Goal: Task Accomplishment & Management: Complete application form

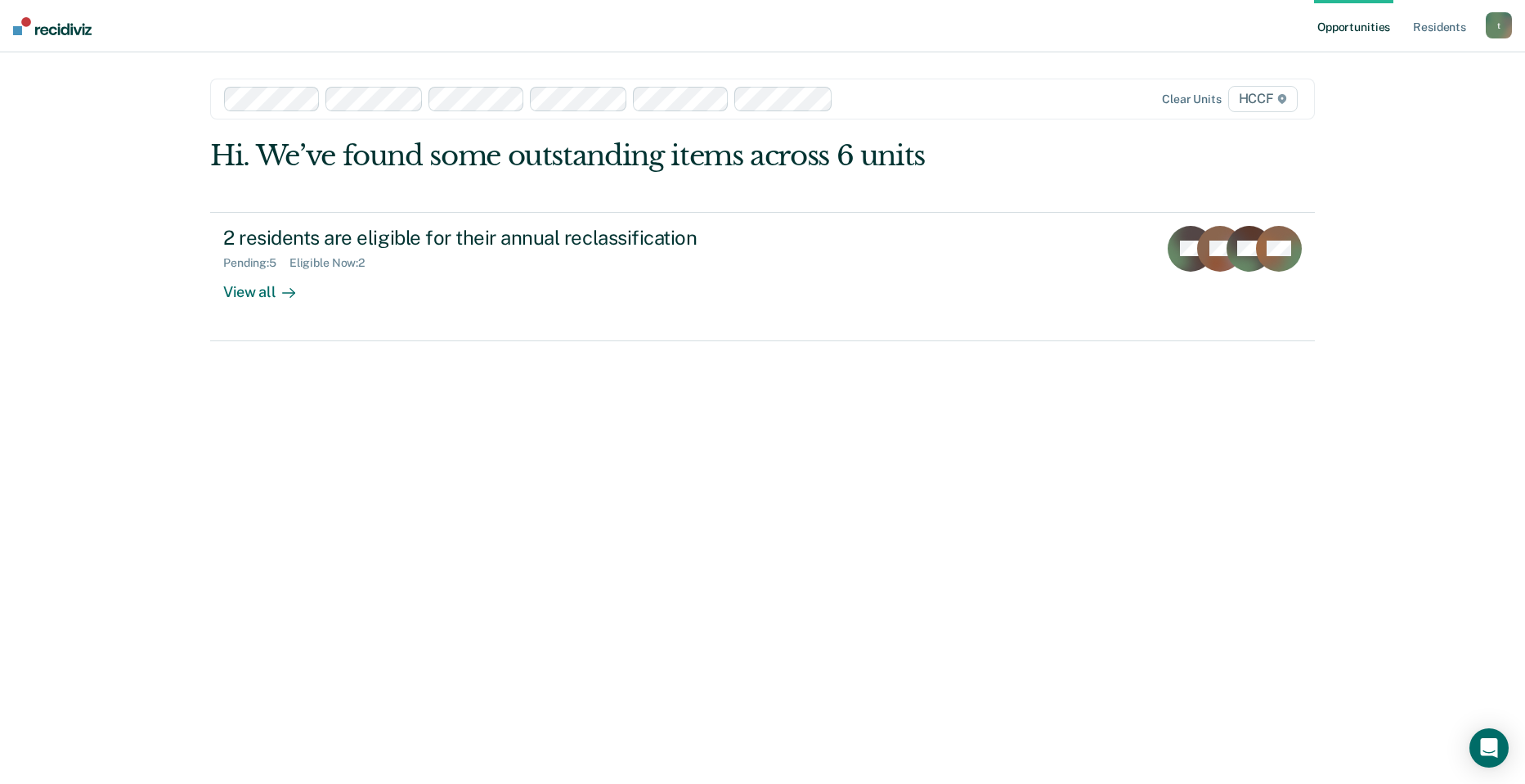
click at [891, 96] on div at bounding box center [908, 98] width 137 height 19
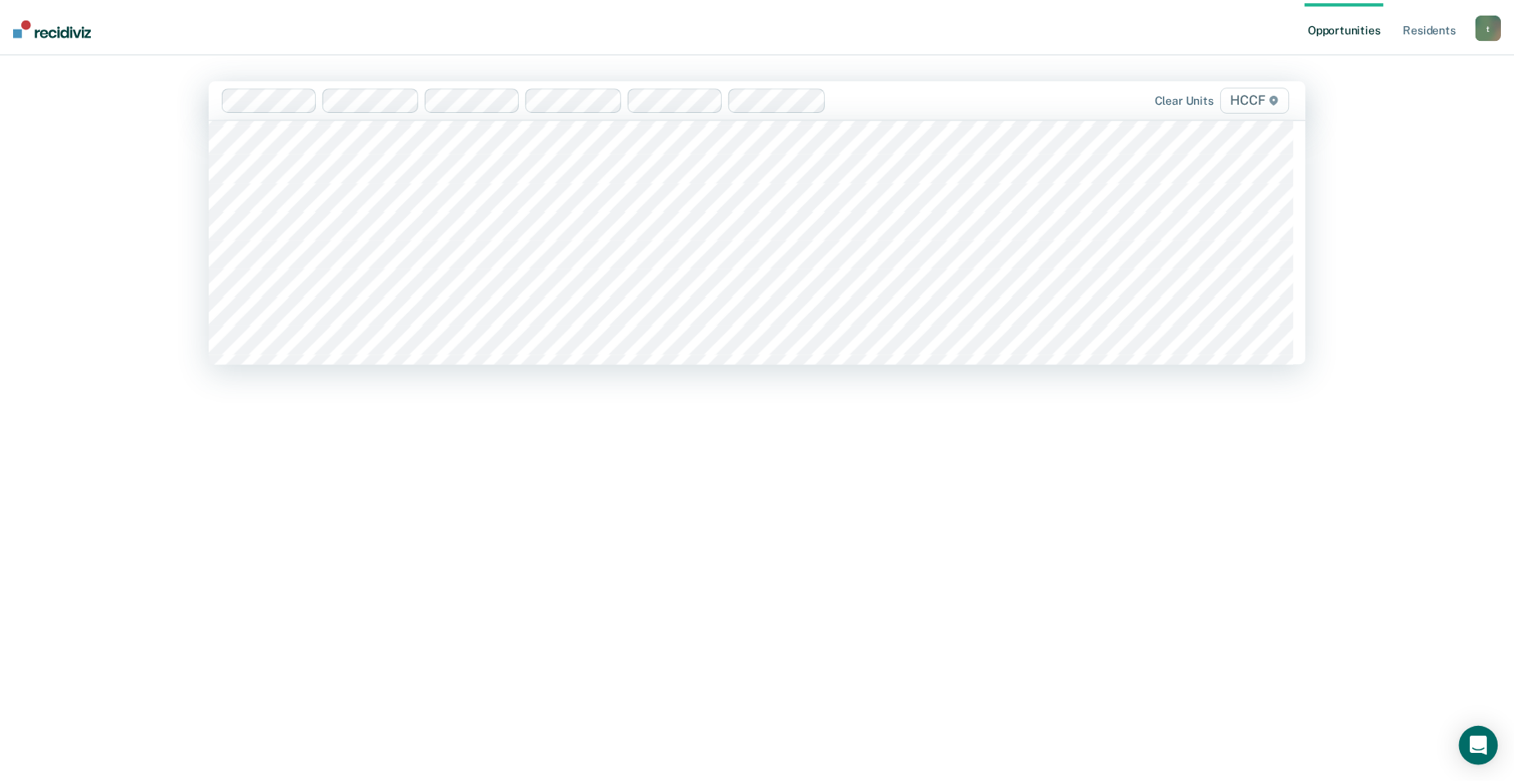
scroll to position [2454, 0]
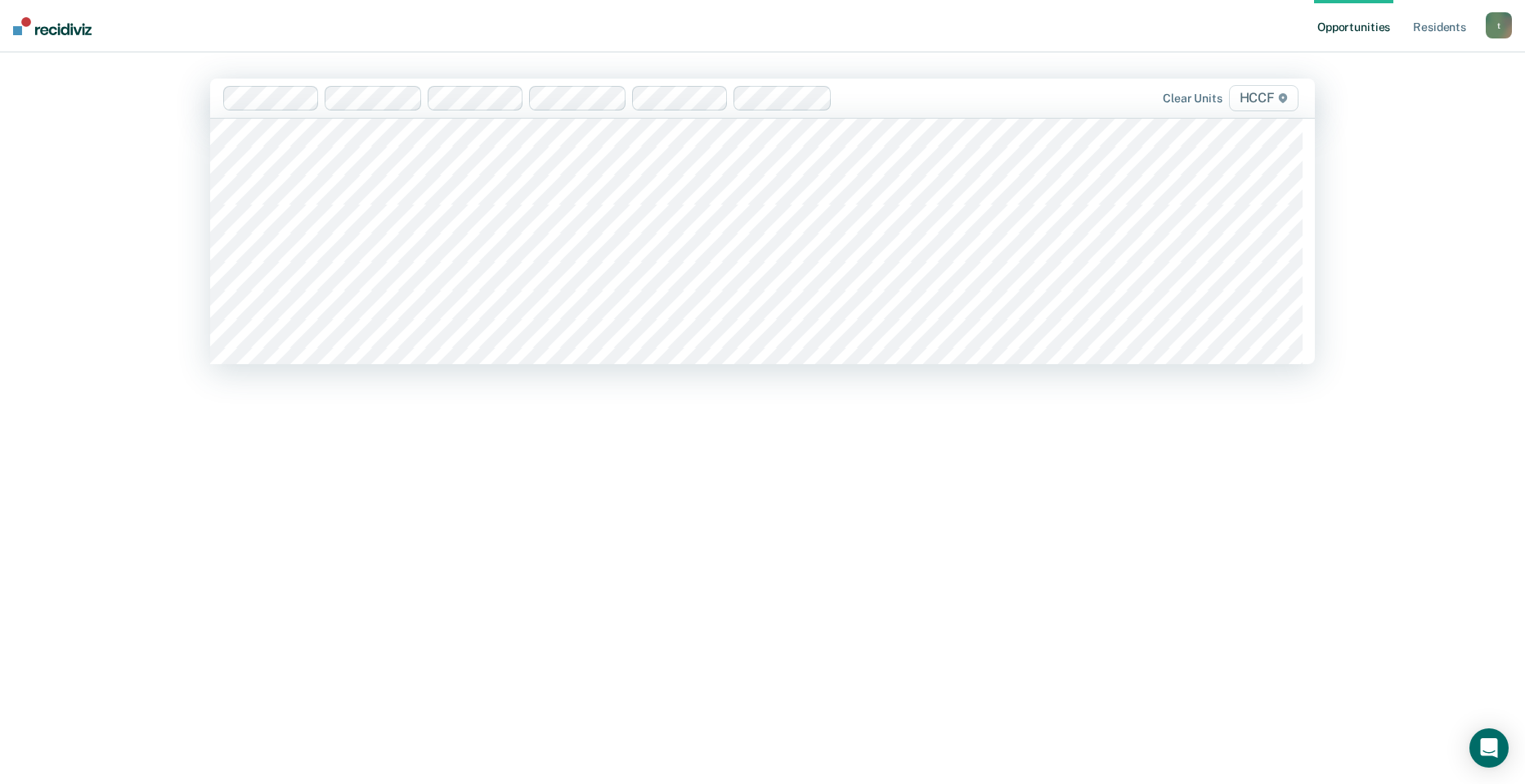
click at [568, 522] on div "Hi. We’ve found some outstanding items across 6 units 2 residents are eligible …" at bounding box center [762, 437] width 1105 height 600
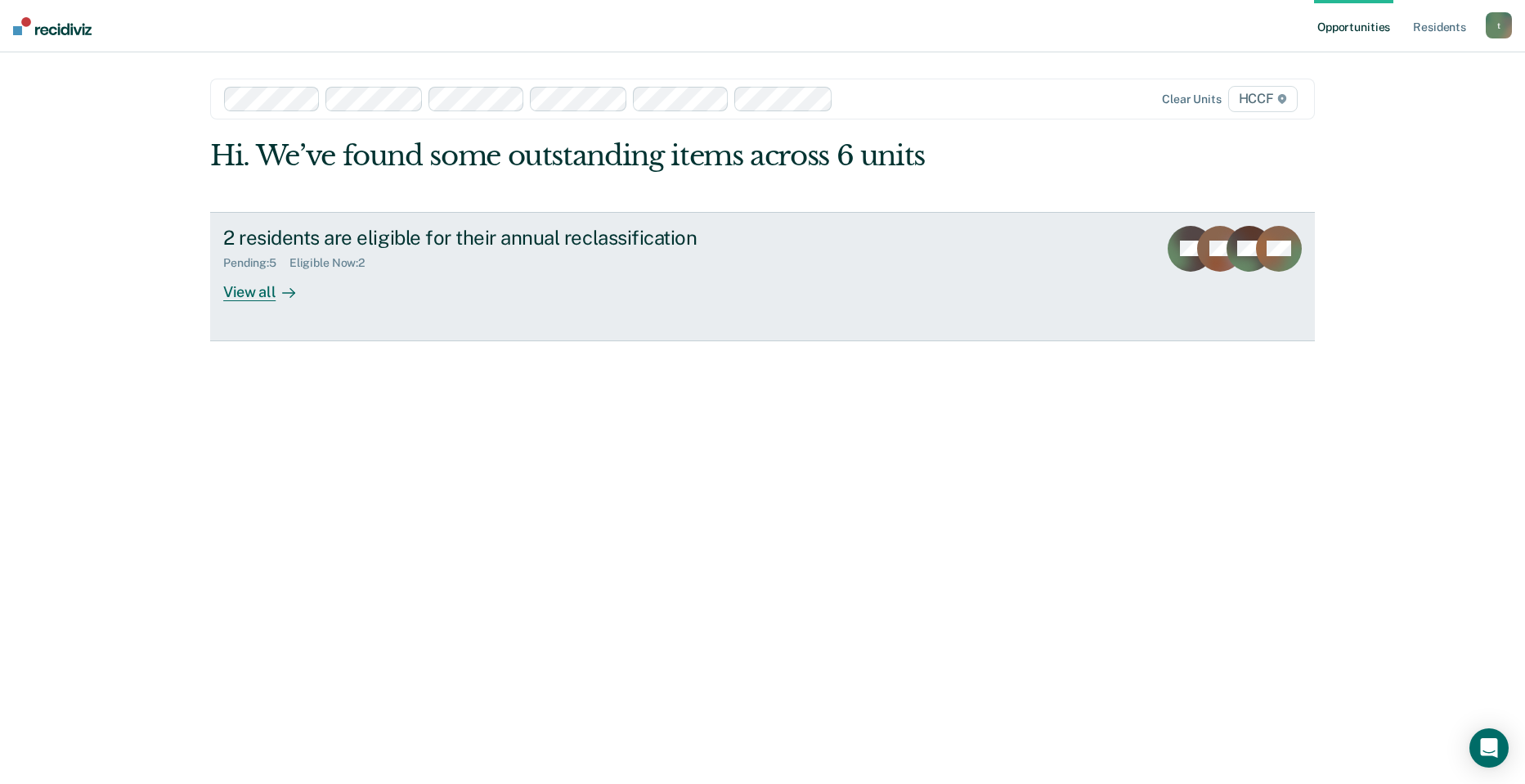
click at [238, 288] on div "View all" at bounding box center [269, 285] width 92 height 32
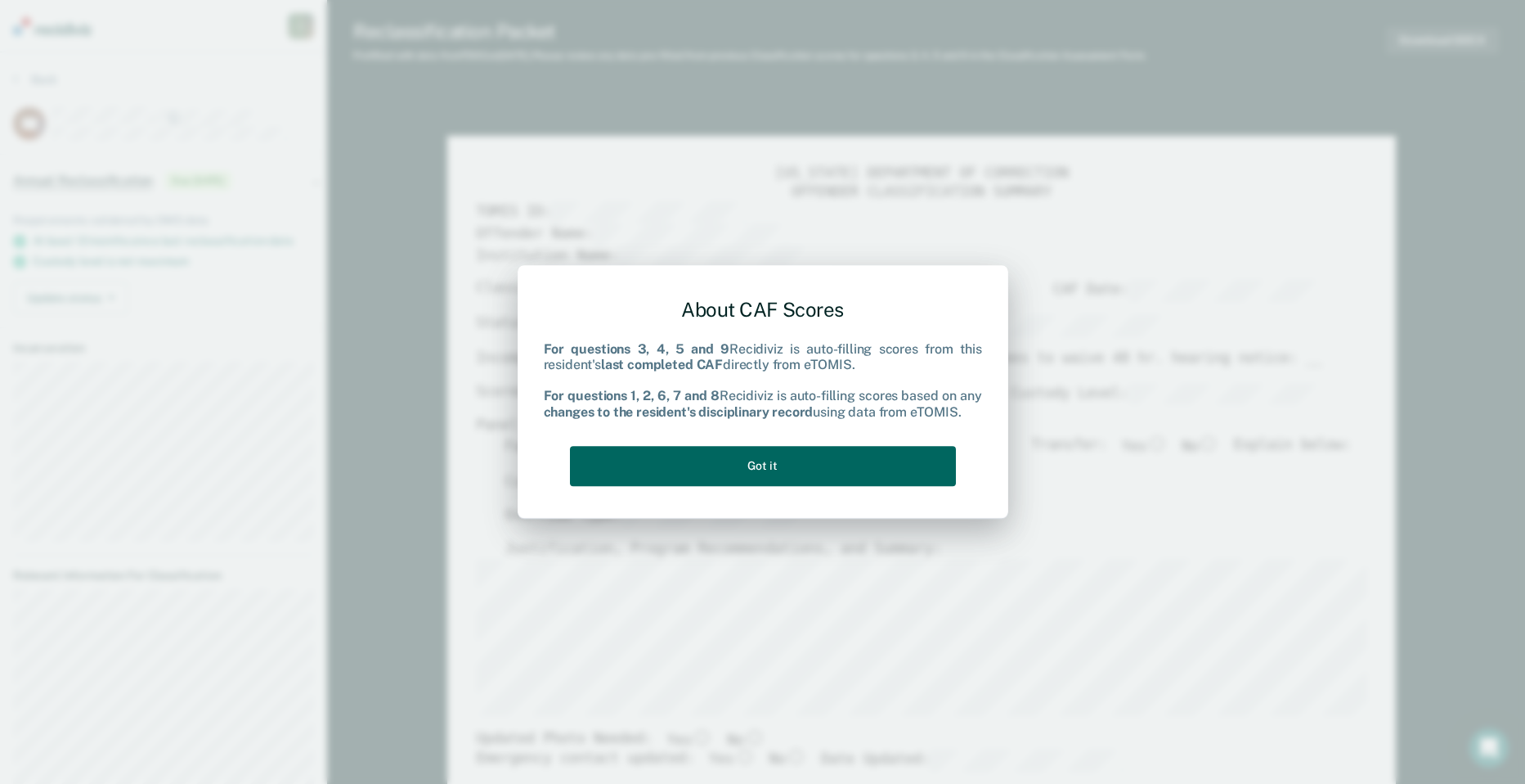
click at [837, 465] on button "Got it" at bounding box center [762, 465] width 386 height 40
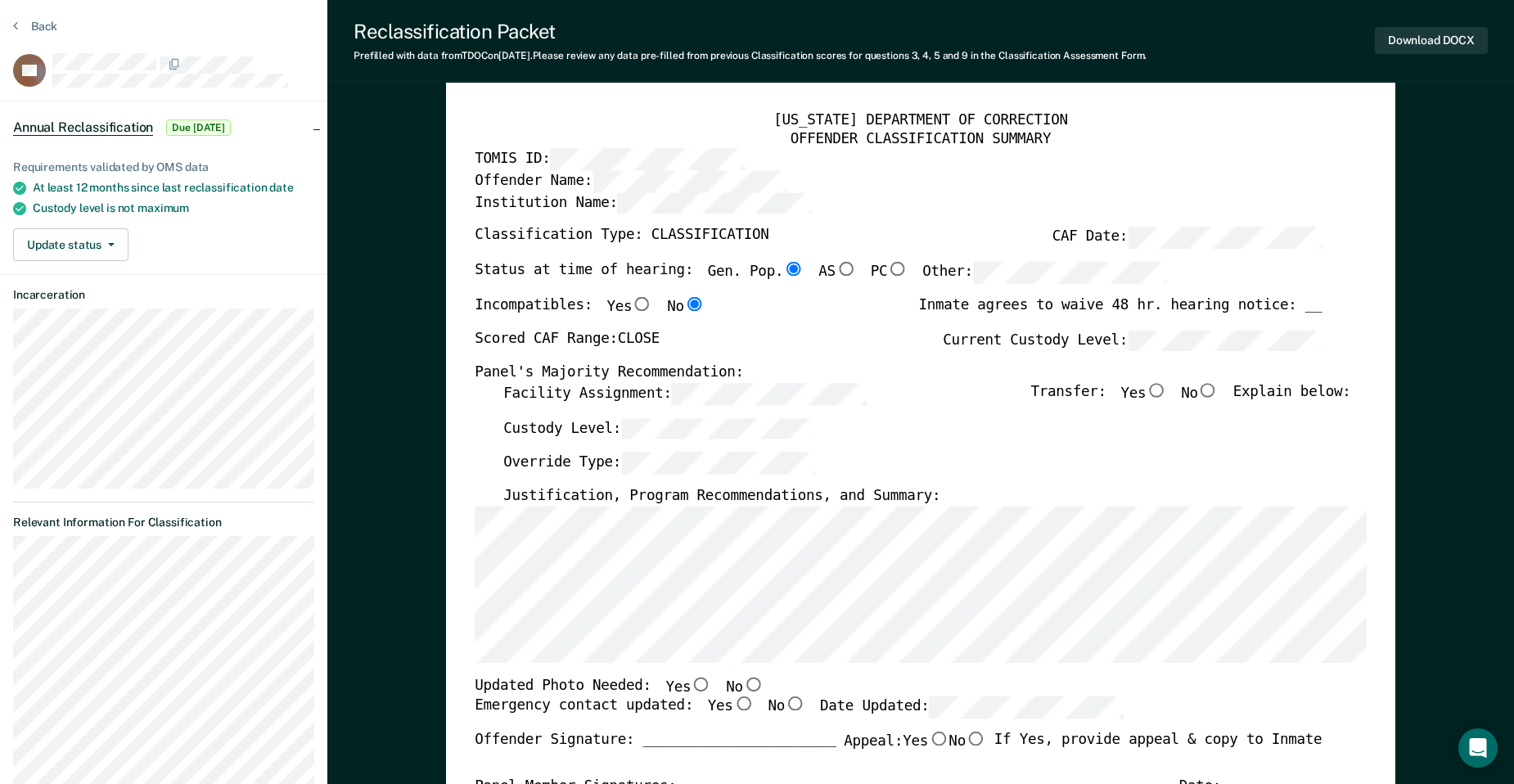
scroll to position [82, 0]
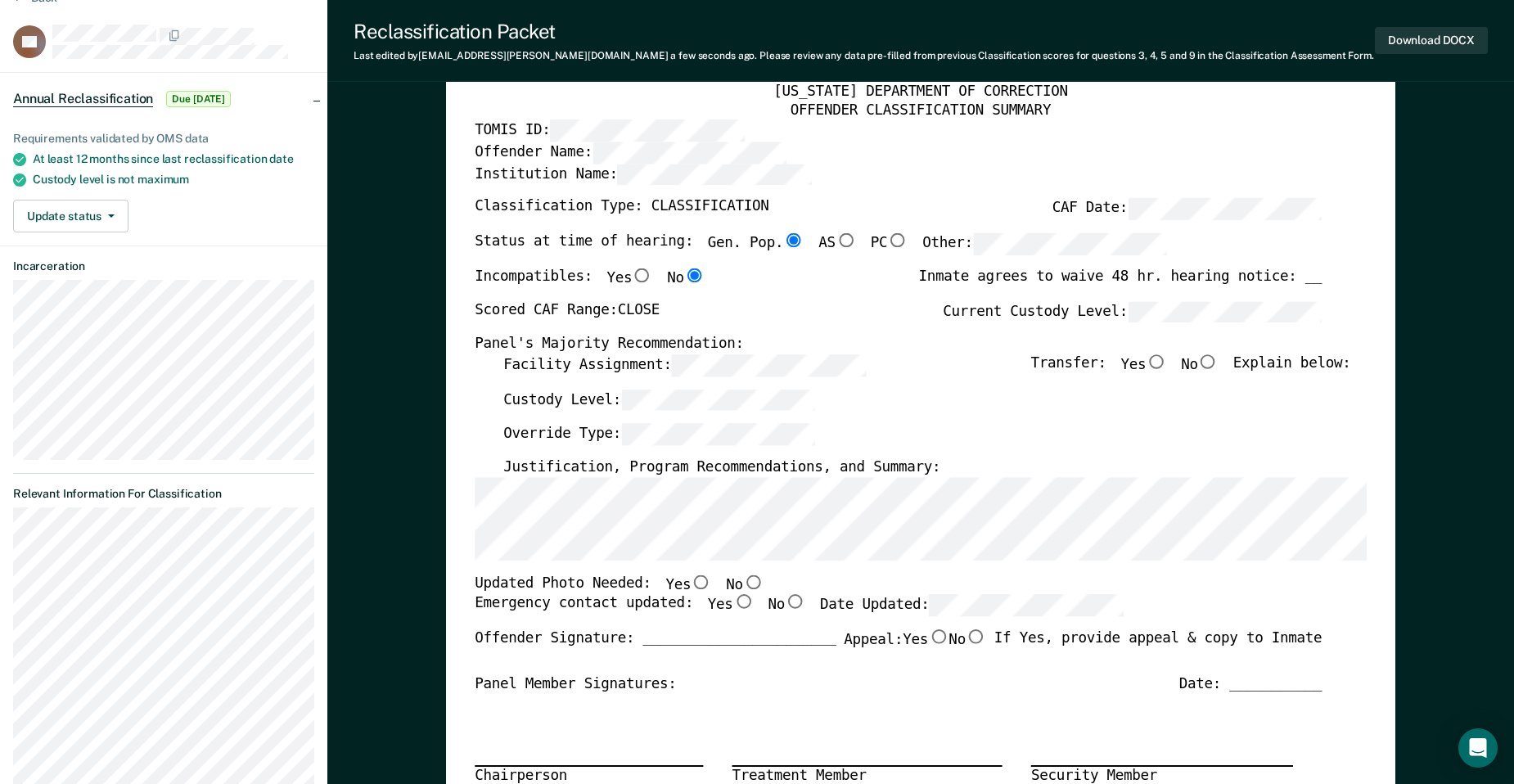
click at [743, 579] on input "No" at bounding box center [753, 581] width 21 height 15
type textarea "x"
radio input "true"
click at [733, 604] on input "Yes" at bounding box center [743, 602] width 21 height 15
type textarea "x"
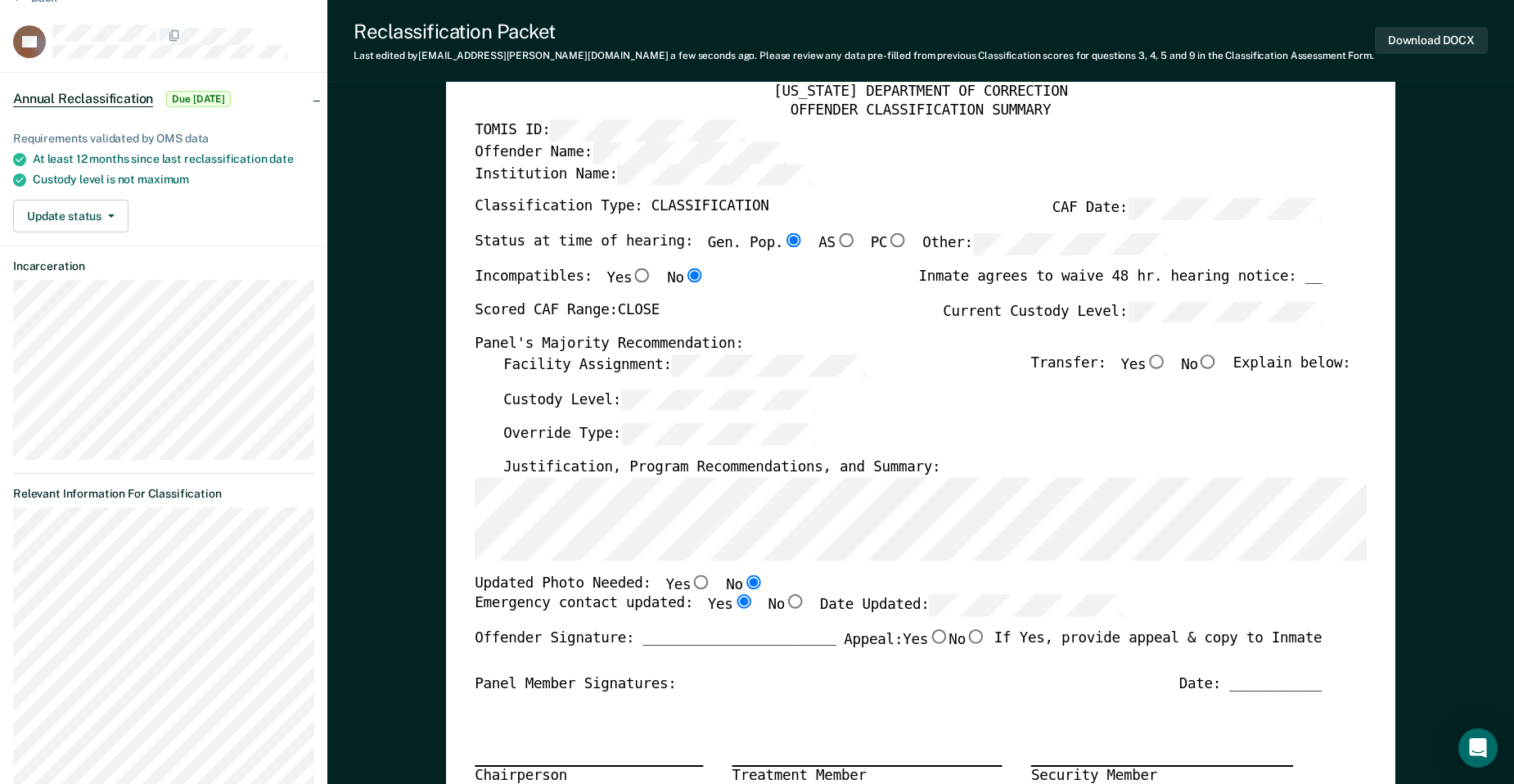
radio input "true"
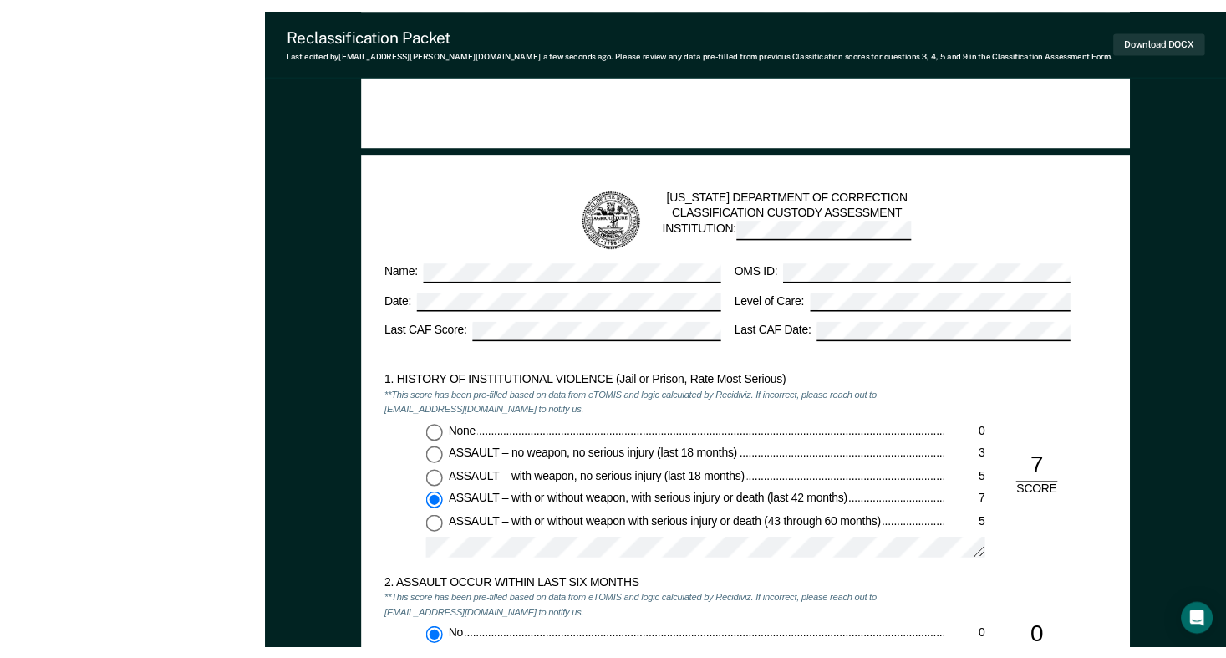
scroll to position [1337, 0]
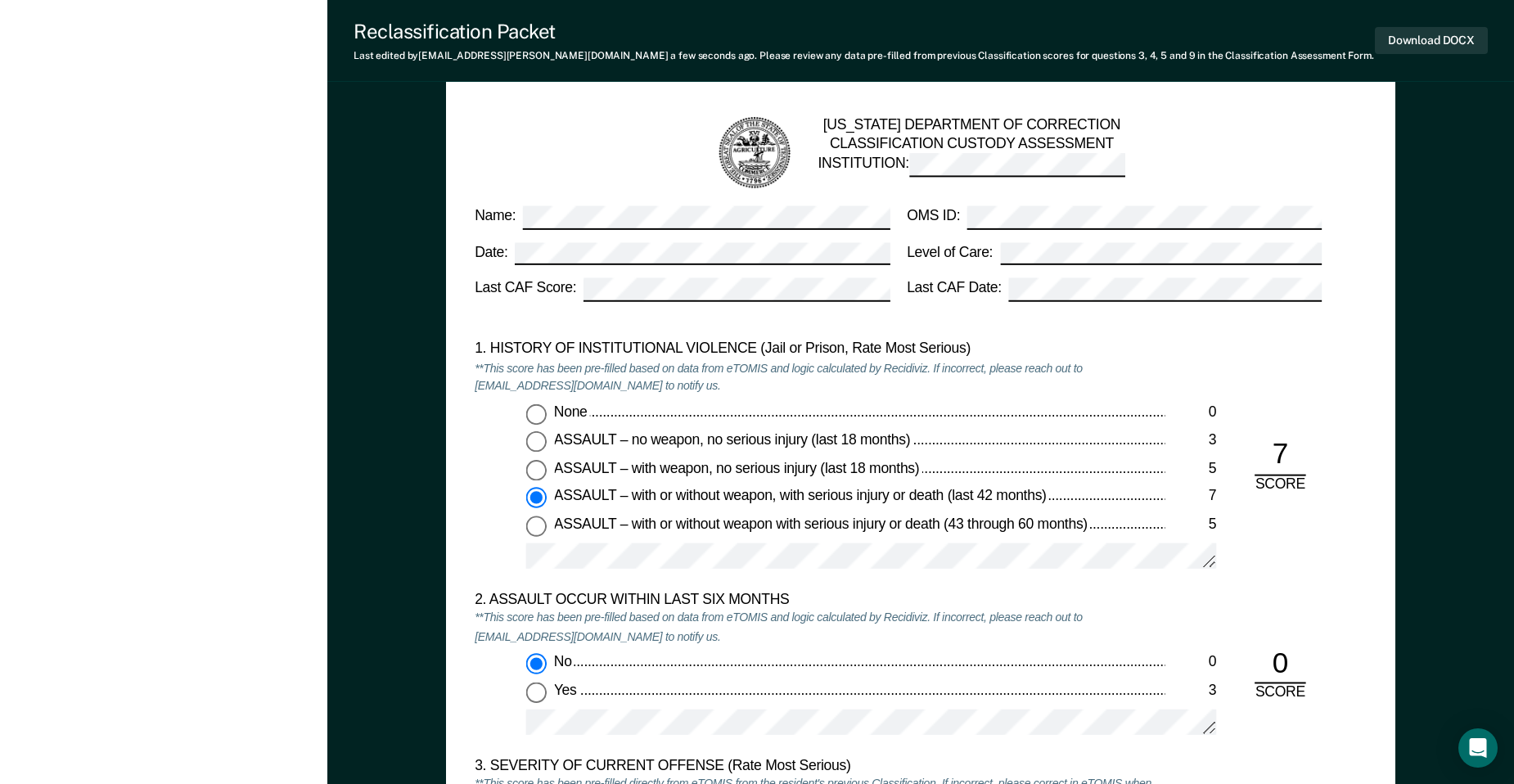
type textarea "x"
